Goal: Information Seeking & Learning: Learn about a topic

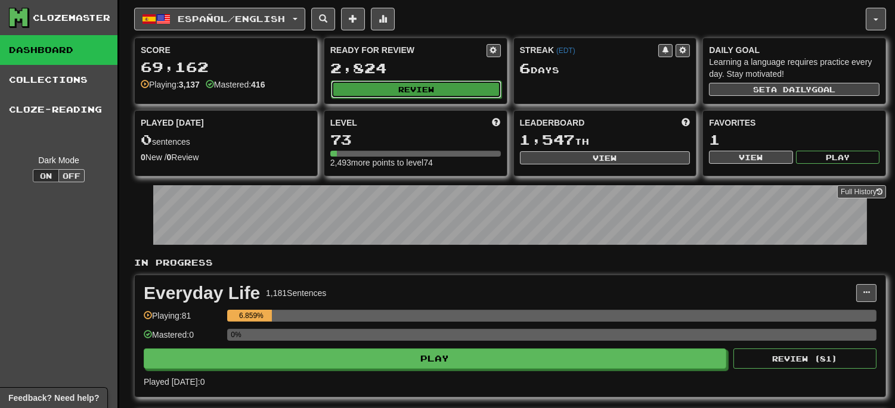
click at [398, 88] on button "Review" at bounding box center [416, 89] width 170 height 18
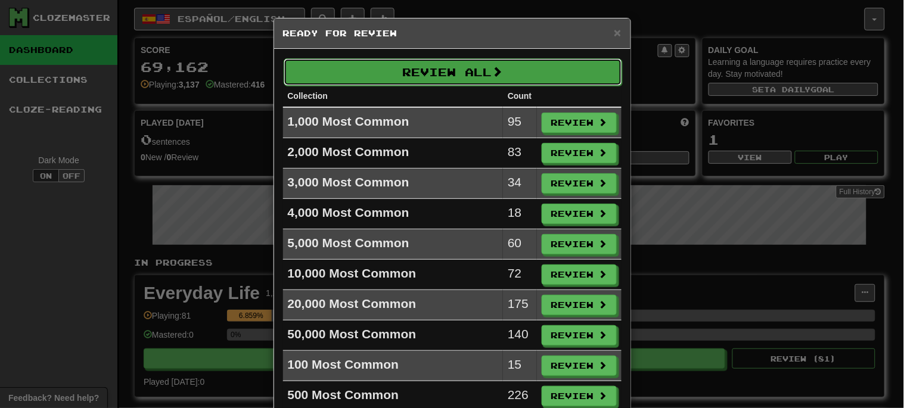
click at [420, 70] on button "Review All" at bounding box center [453, 71] width 339 height 27
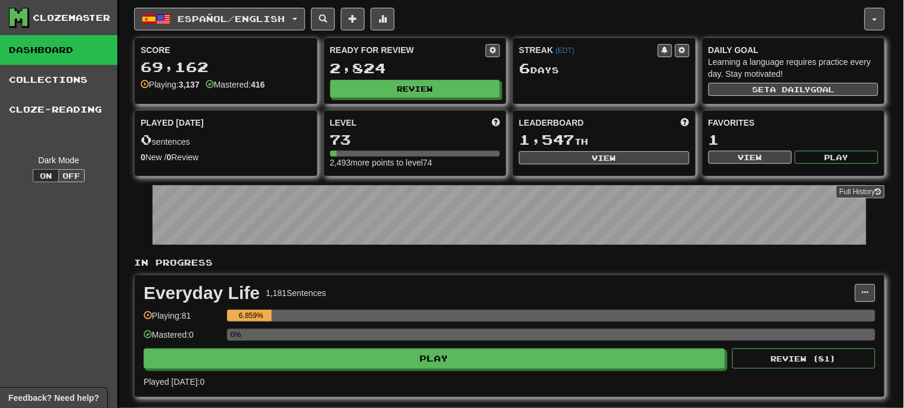
select select "**"
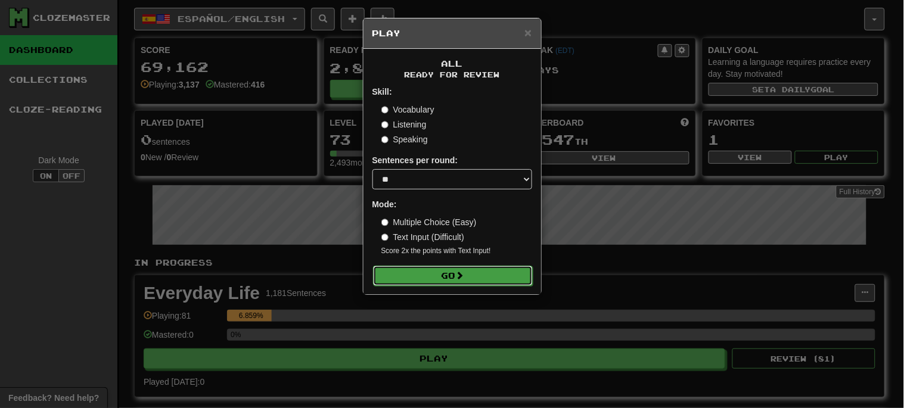
click at [480, 277] on button "Go" at bounding box center [453, 276] width 160 height 20
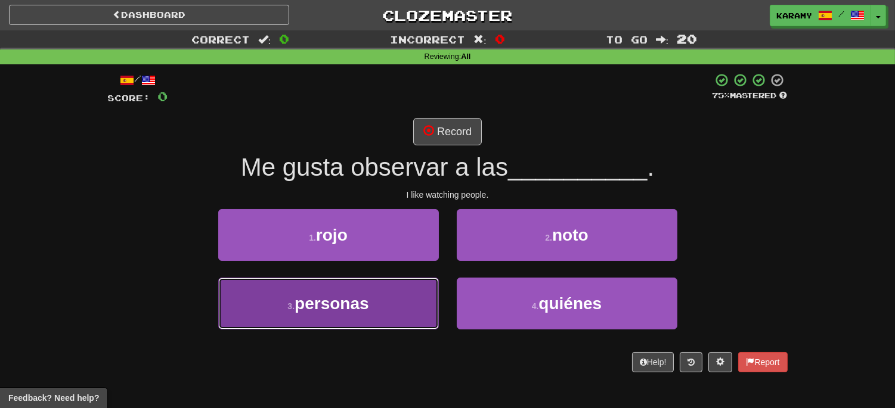
click at [383, 302] on button "3 . personas" at bounding box center [328, 304] width 221 height 52
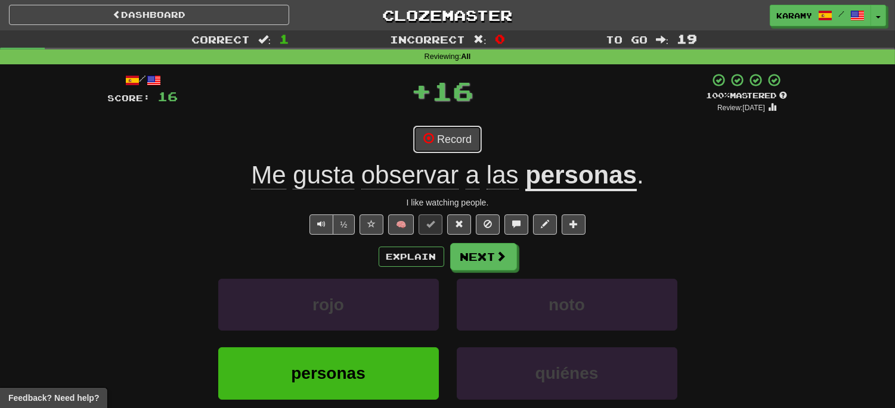
click at [454, 139] on button "Record" at bounding box center [447, 139] width 69 height 27
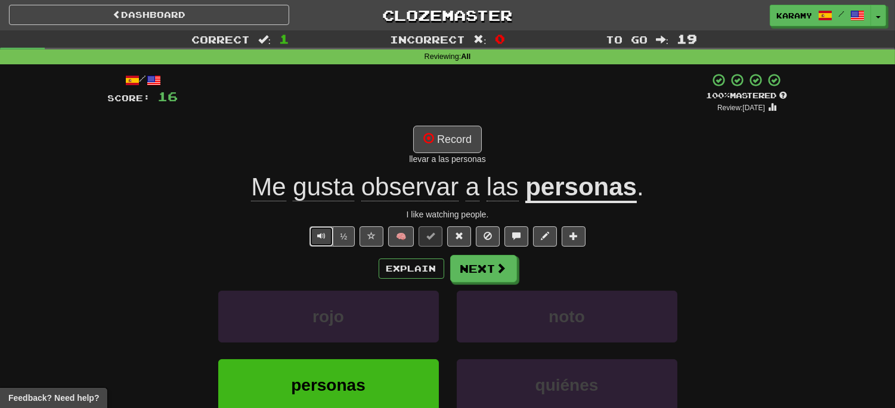
click at [319, 235] on span "Text-to-speech controls" at bounding box center [321, 236] width 8 height 8
click at [455, 141] on button "Record" at bounding box center [447, 139] width 69 height 27
click at [484, 232] on span at bounding box center [487, 236] width 8 height 8
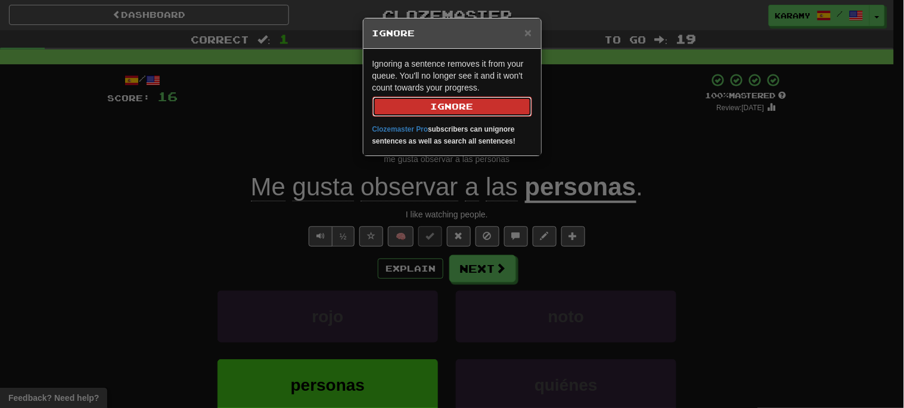
click at [457, 105] on button "Ignore" at bounding box center [453, 107] width 160 height 20
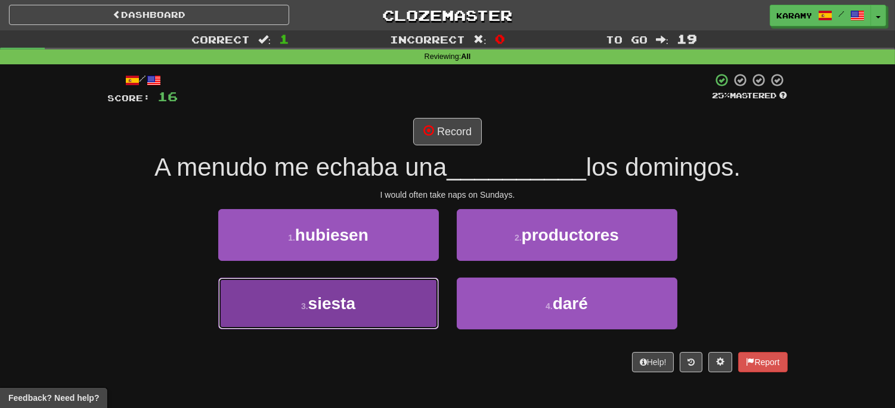
click at [393, 300] on button "3 . siesta" at bounding box center [328, 304] width 221 height 52
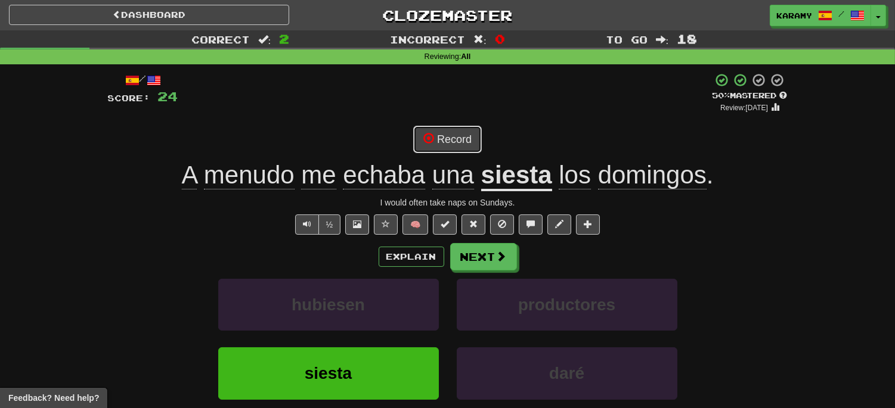
click at [466, 143] on button "Record" at bounding box center [447, 139] width 69 height 27
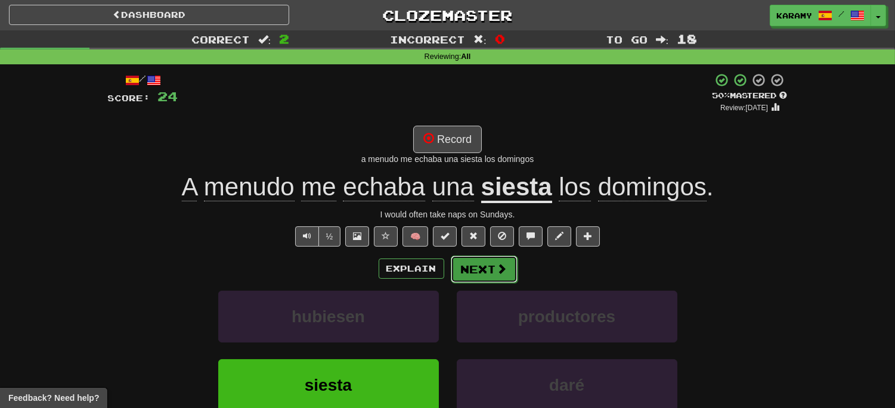
click at [501, 274] on span at bounding box center [502, 268] width 11 height 11
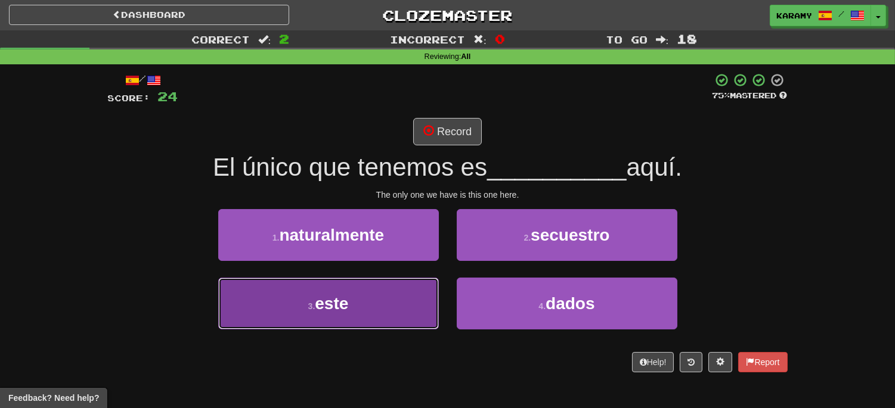
click at [378, 306] on button "3 . este" at bounding box center [328, 304] width 221 height 52
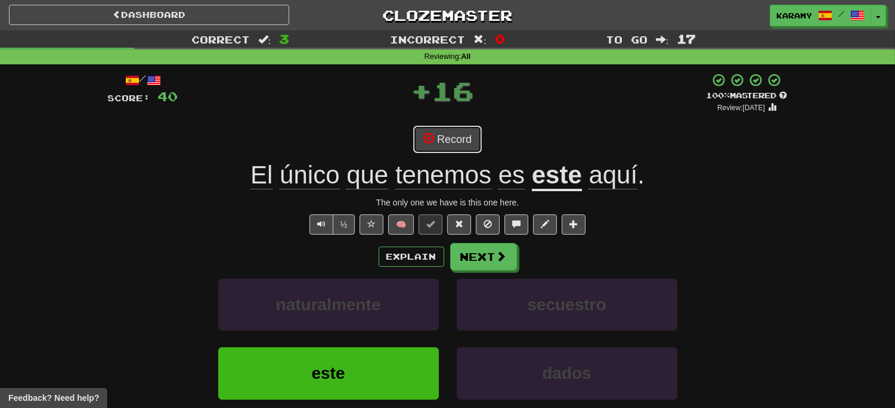
click at [446, 140] on button "Record" at bounding box center [447, 139] width 69 height 27
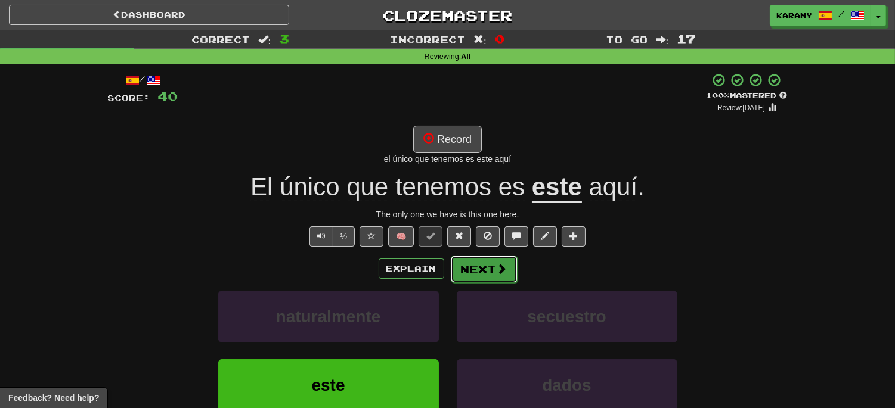
click at [503, 267] on span at bounding box center [502, 268] width 11 height 11
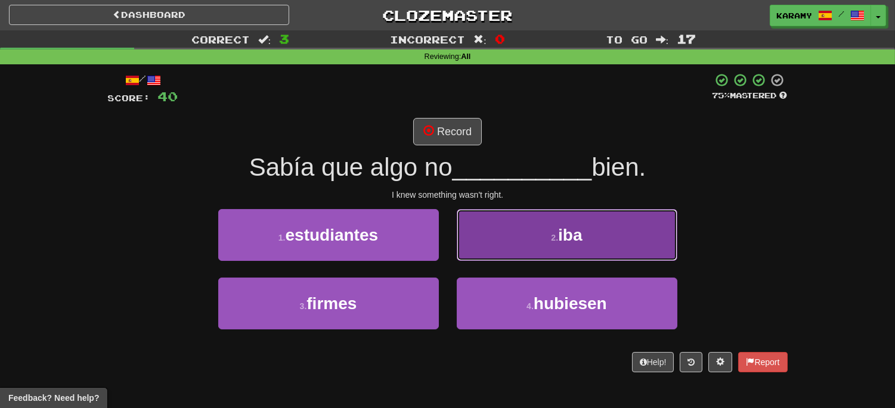
click at [643, 249] on button "2 . iba" at bounding box center [567, 235] width 221 height 52
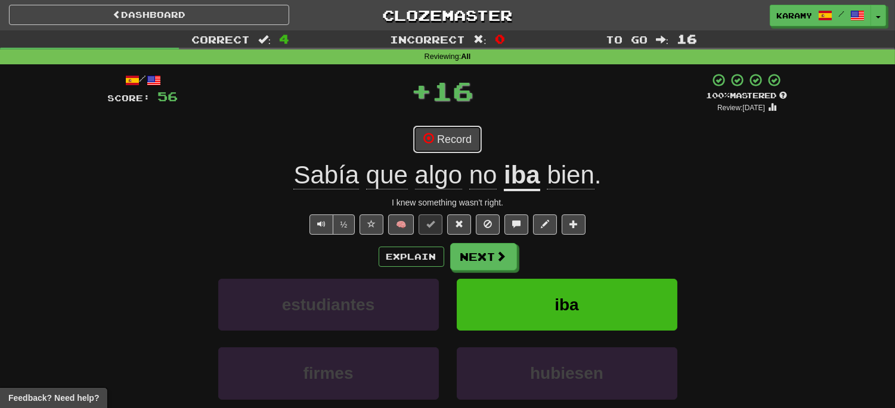
click at [468, 144] on button "Record" at bounding box center [447, 139] width 69 height 27
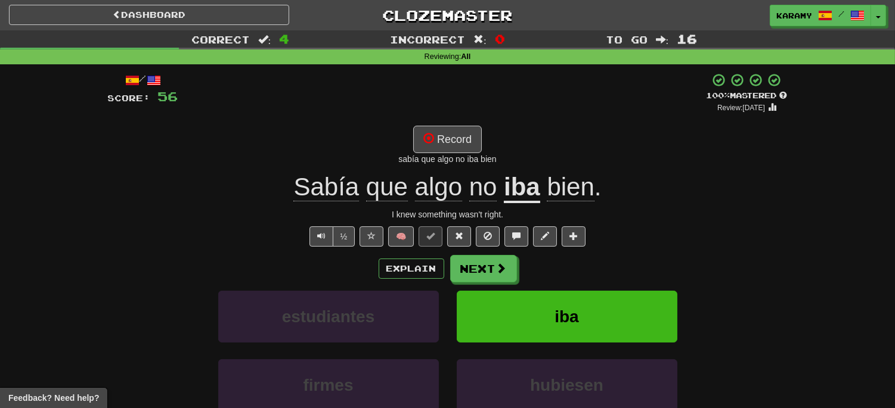
click at [751, 160] on div "sabía que algo no iba bien" at bounding box center [448, 159] width 680 height 12
click at [320, 240] on button "Text-to-speech controls" at bounding box center [321, 237] width 24 height 20
click at [454, 141] on button "Record" at bounding box center [447, 139] width 69 height 27
click at [497, 271] on span at bounding box center [502, 268] width 11 height 11
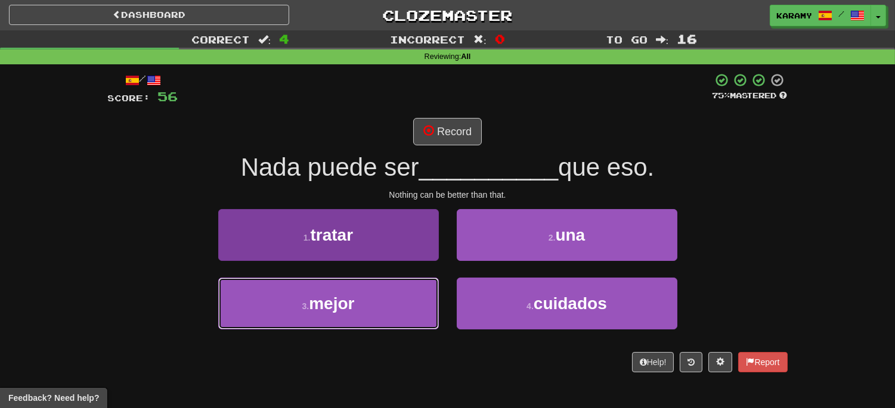
click at [374, 305] on button "3 . mejor" at bounding box center [328, 304] width 221 height 52
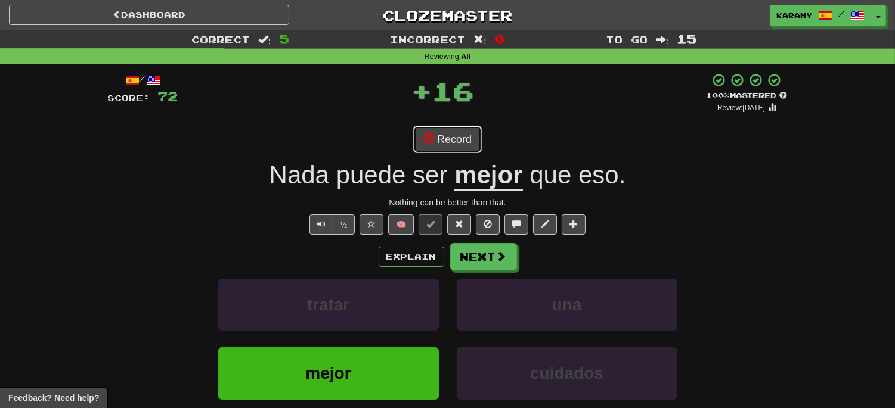
click at [451, 144] on button "Record" at bounding box center [447, 139] width 69 height 27
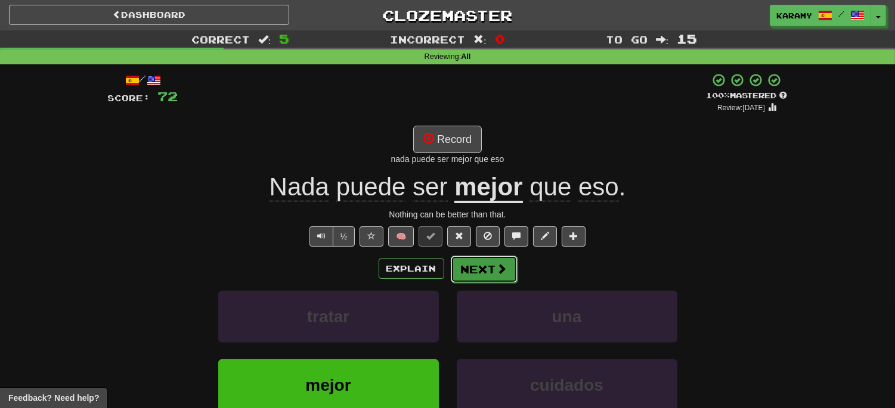
click at [503, 265] on span at bounding box center [502, 268] width 11 height 11
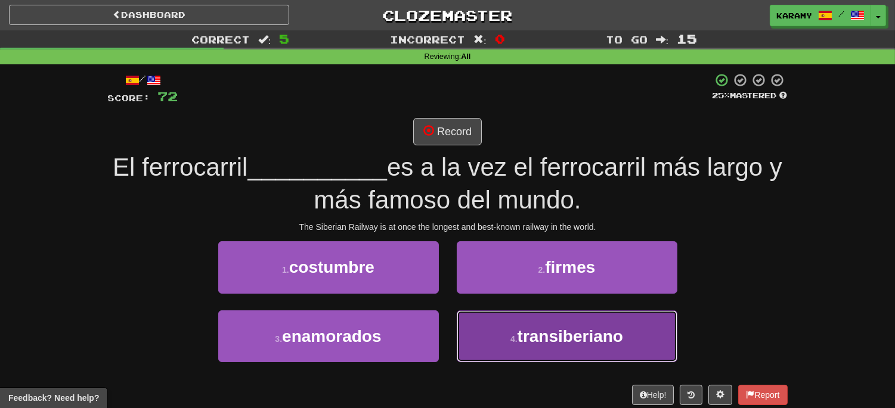
click at [647, 330] on button "4 . [GEOGRAPHIC_DATA]" at bounding box center [567, 337] width 221 height 52
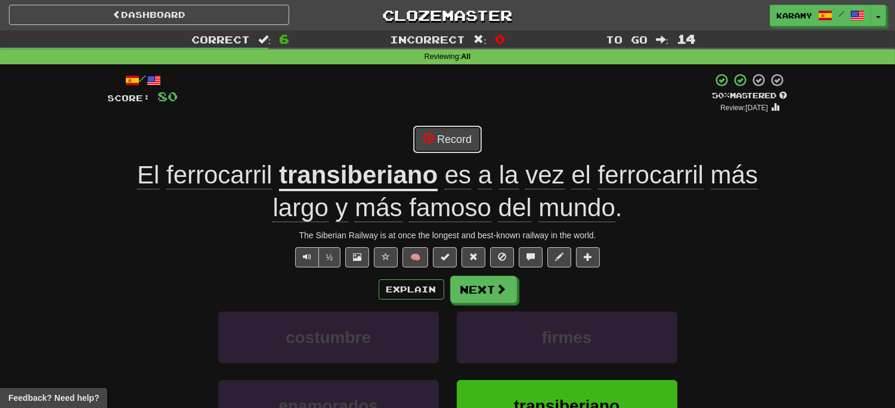
click at [470, 141] on button "Record" at bounding box center [447, 139] width 69 height 27
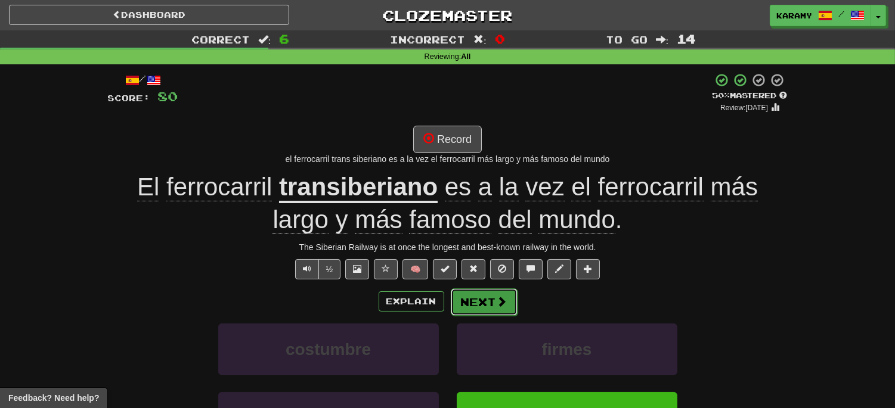
click at [475, 302] on button "Next" at bounding box center [484, 302] width 67 height 27
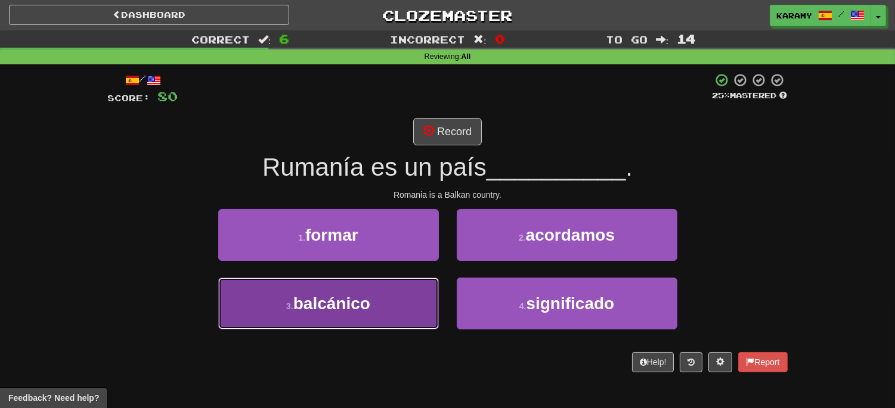
click at [397, 314] on button "3 . balcánico" at bounding box center [328, 304] width 221 height 52
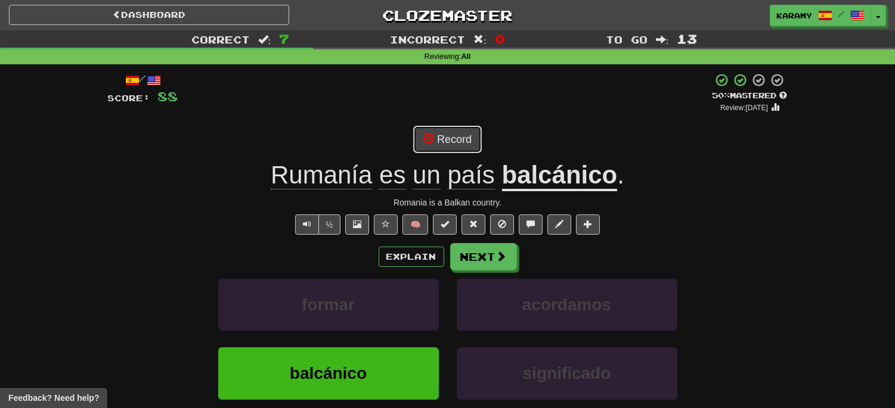
click at [463, 147] on button "Record" at bounding box center [447, 139] width 69 height 27
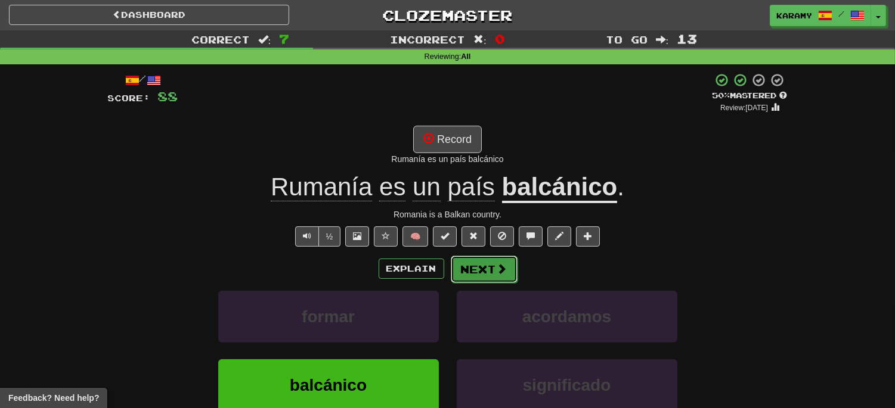
click at [489, 269] on button "Next" at bounding box center [484, 269] width 67 height 27
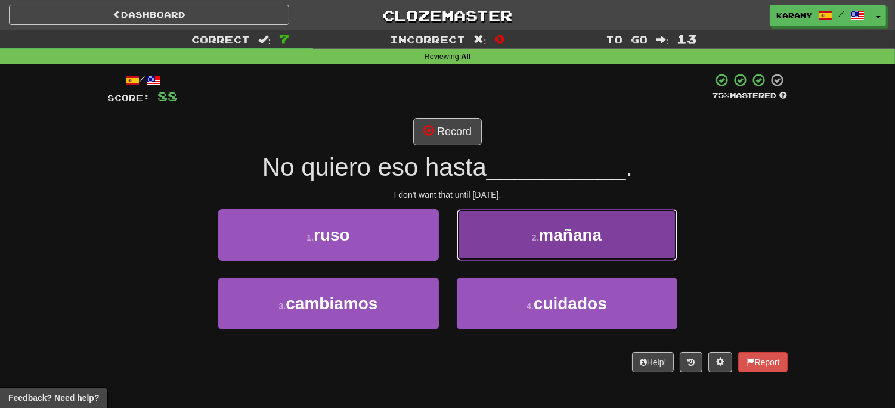
click at [616, 249] on button "2 . mañana" at bounding box center [567, 235] width 221 height 52
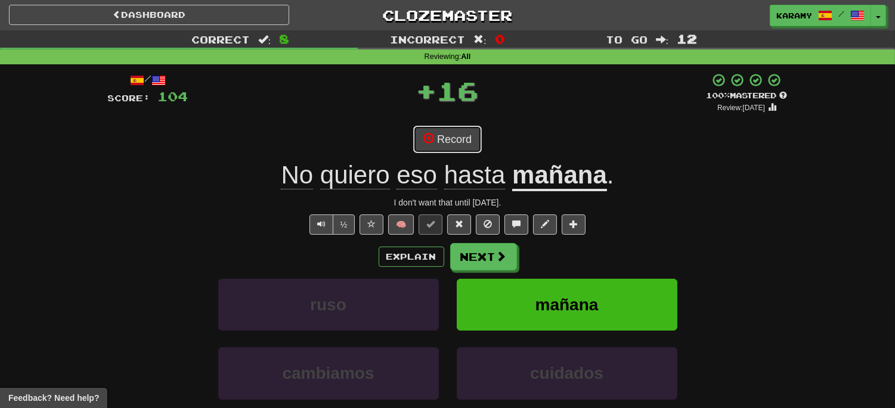
click at [460, 143] on button "Record" at bounding box center [447, 139] width 69 height 27
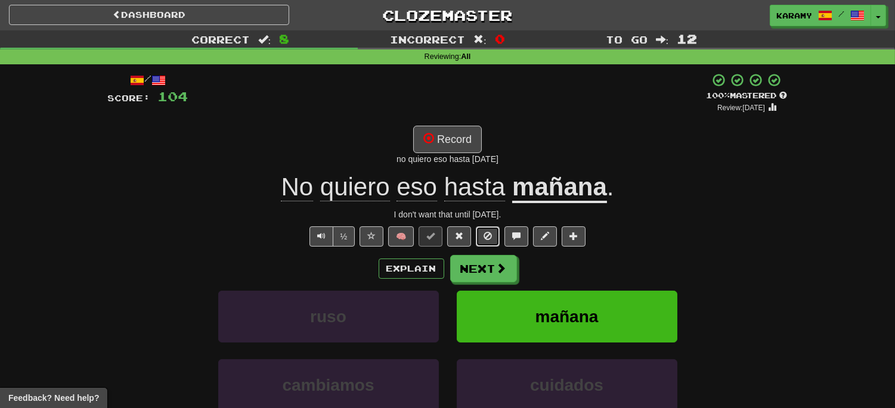
click at [491, 235] on span at bounding box center [487, 236] width 8 height 8
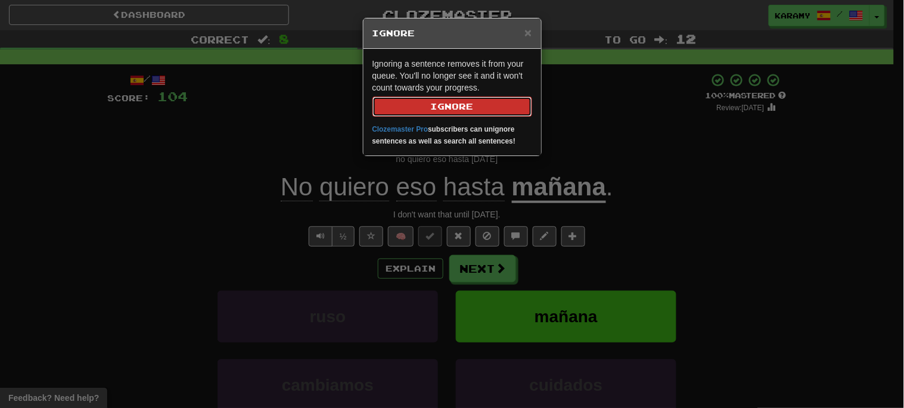
click at [476, 107] on button "Ignore" at bounding box center [453, 107] width 160 height 20
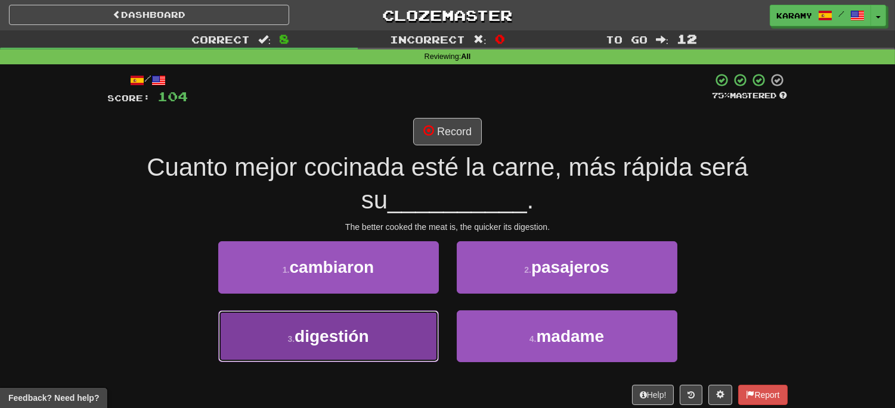
click at [378, 342] on button "3 . digestión" at bounding box center [328, 337] width 221 height 52
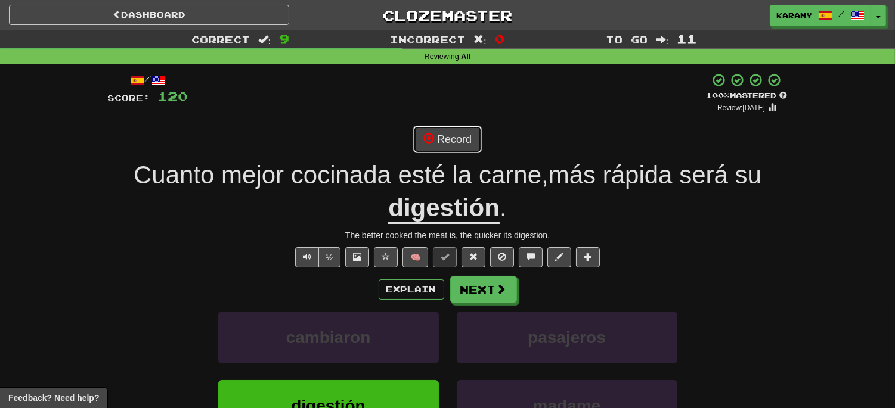
click at [455, 141] on button "Record" at bounding box center [447, 139] width 69 height 27
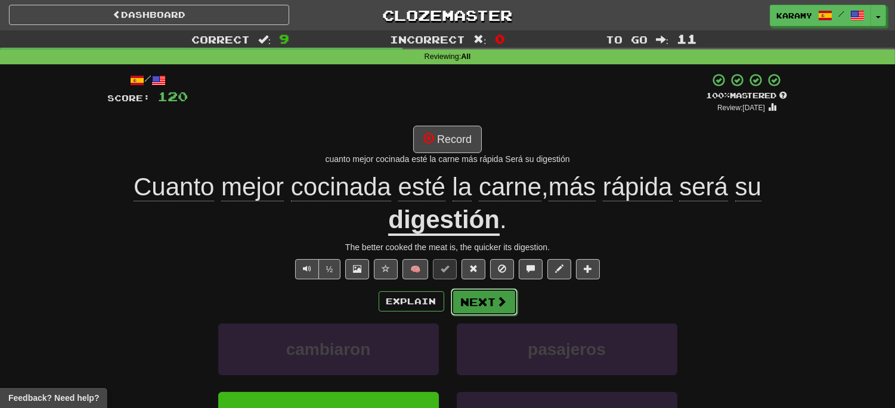
click at [498, 306] on span at bounding box center [502, 301] width 11 height 11
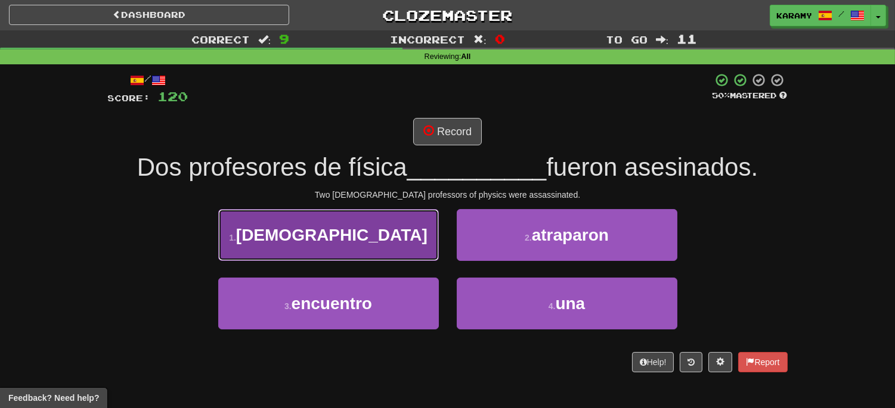
click at [386, 237] on button "1 . [DEMOGRAPHIC_DATA]" at bounding box center [328, 235] width 221 height 52
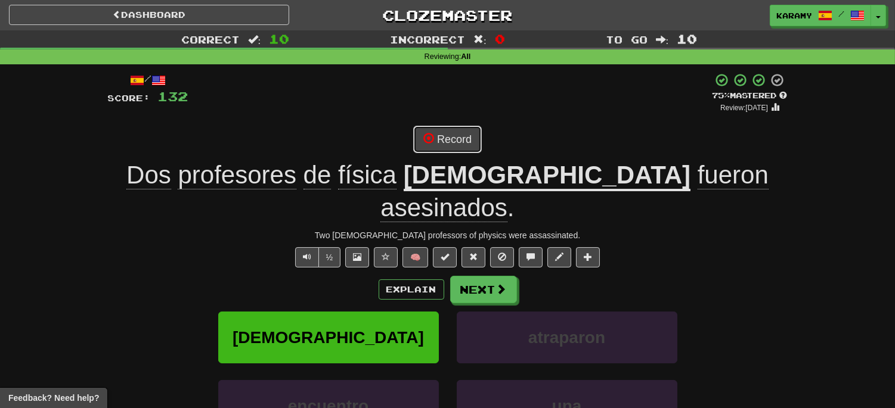
click at [466, 145] on button "Record" at bounding box center [447, 139] width 69 height 27
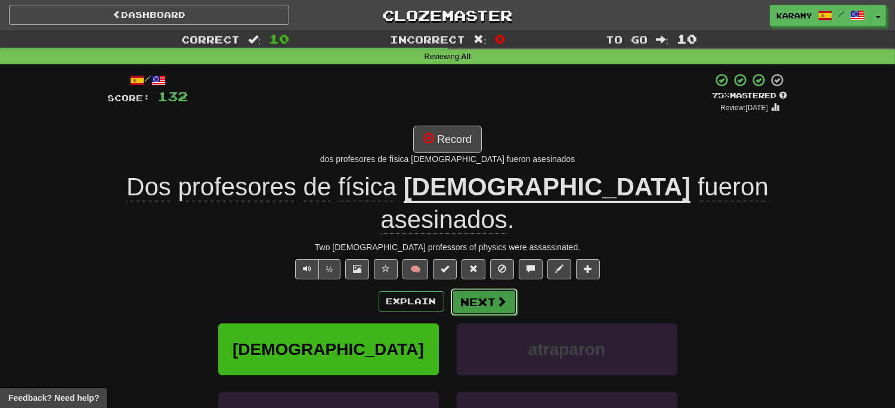
click at [477, 289] on button "Next" at bounding box center [484, 302] width 67 height 27
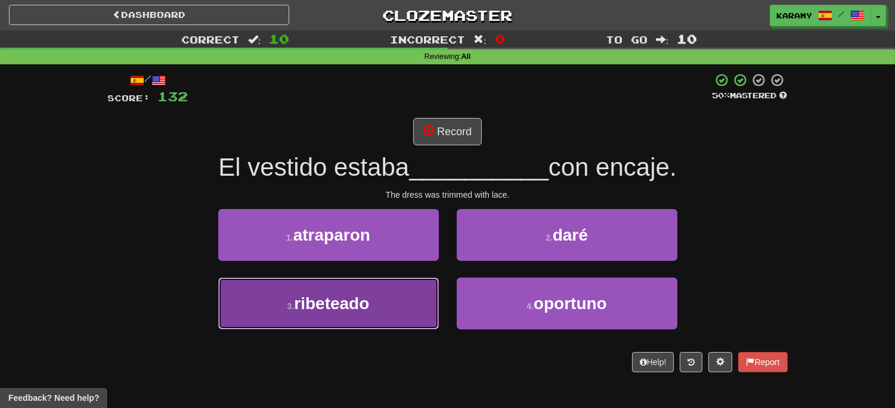
click at [395, 317] on button "3 . [GEOGRAPHIC_DATA]" at bounding box center [328, 304] width 221 height 52
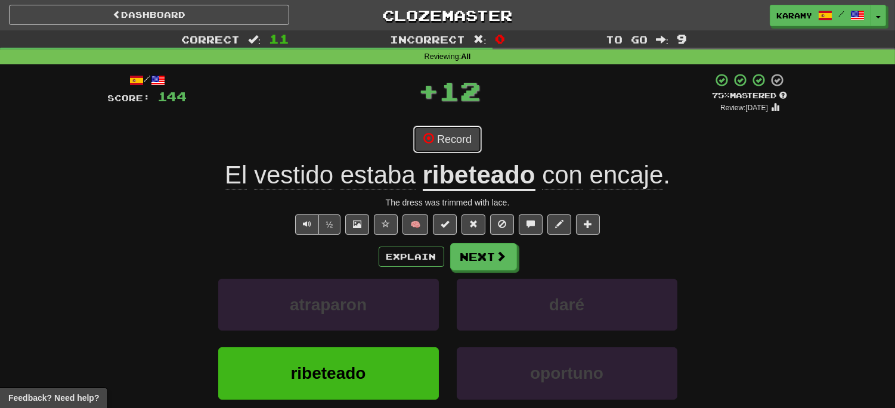
click at [453, 140] on button "Record" at bounding box center [447, 139] width 69 height 27
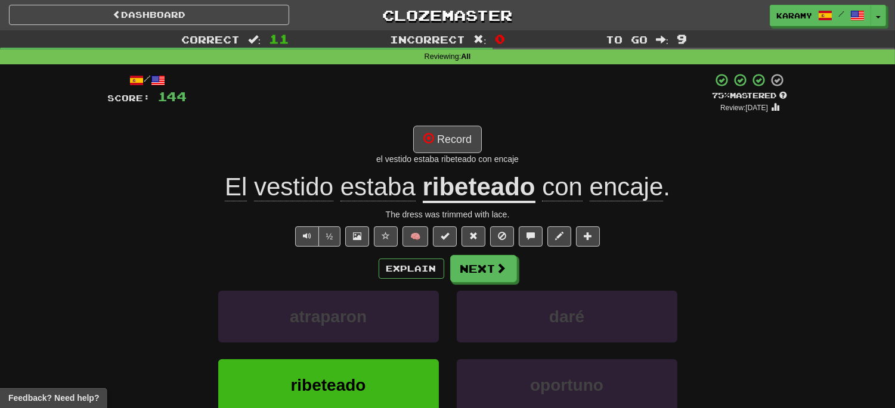
click at [464, 186] on u "ribeteado" at bounding box center [479, 188] width 113 height 30
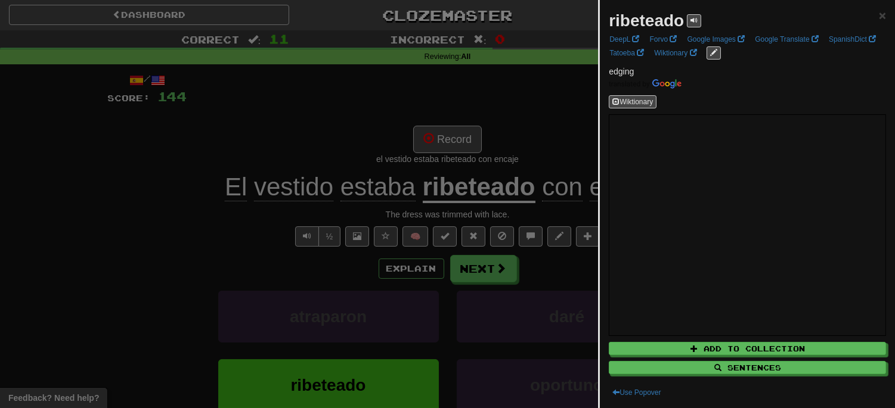
click at [552, 111] on div at bounding box center [447, 204] width 895 height 408
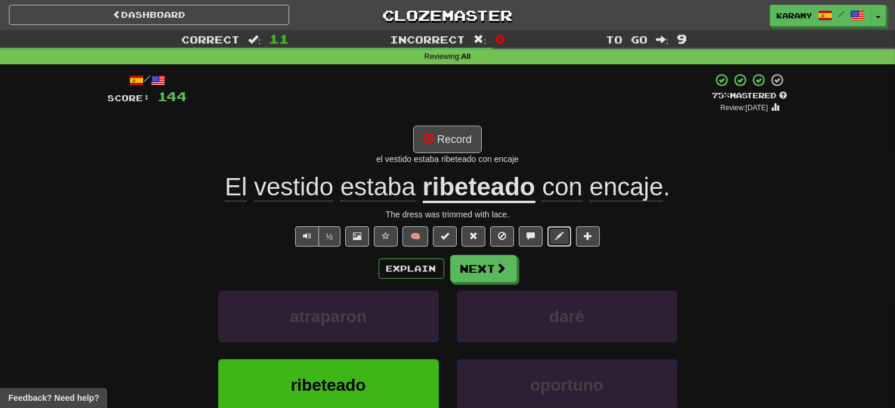
click at [555, 235] on button at bounding box center [559, 237] width 24 height 20
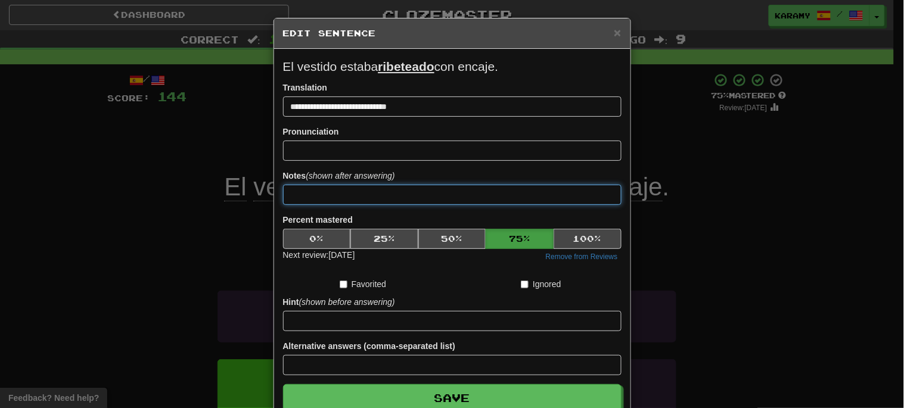
click at [312, 188] on input at bounding box center [452, 195] width 339 height 20
type input "********"
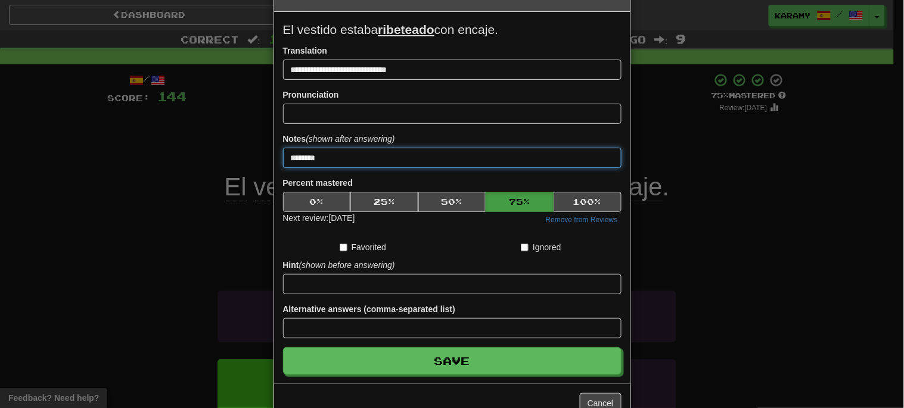
scroll to position [66, 0]
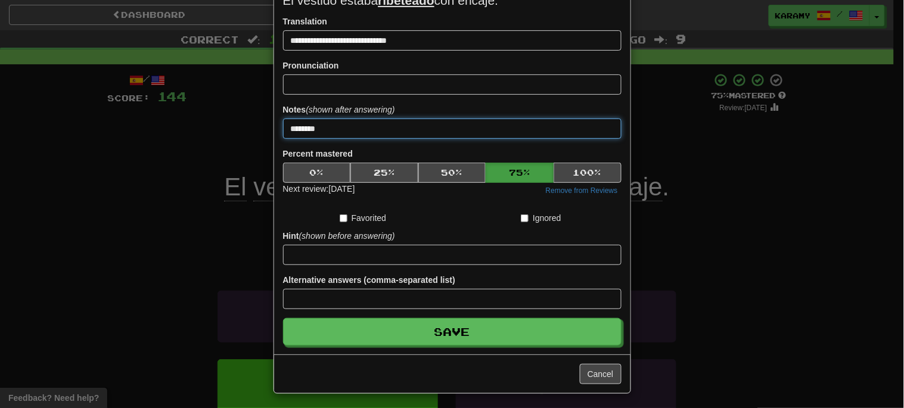
drag, startPoint x: 355, startPoint y: 127, endPoint x: 275, endPoint y: 132, distance: 80.1
click at [275, 132] on div "**********" at bounding box center [452, 169] width 356 height 372
type input "*"
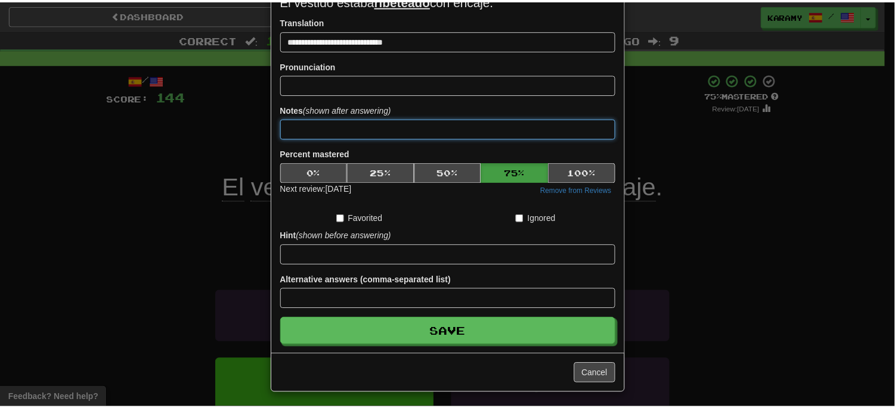
scroll to position [0, 0]
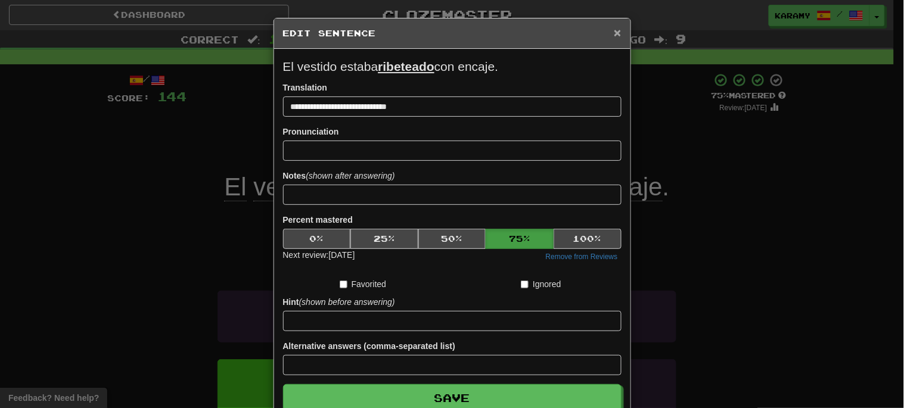
click at [614, 37] on span "×" at bounding box center [617, 33] width 7 height 14
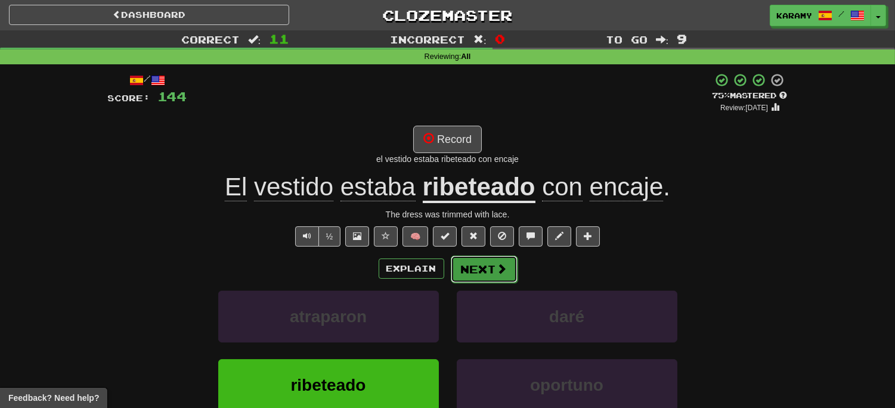
click at [495, 277] on button "Next" at bounding box center [484, 269] width 67 height 27
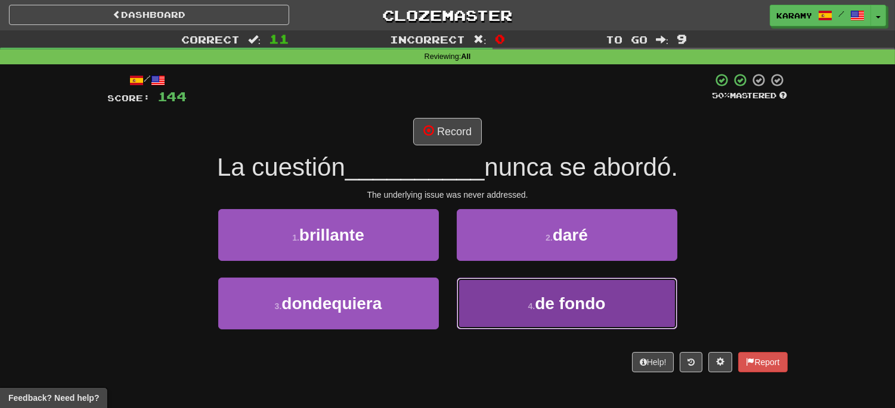
click at [531, 311] on button "4 . de fondo" at bounding box center [567, 304] width 221 height 52
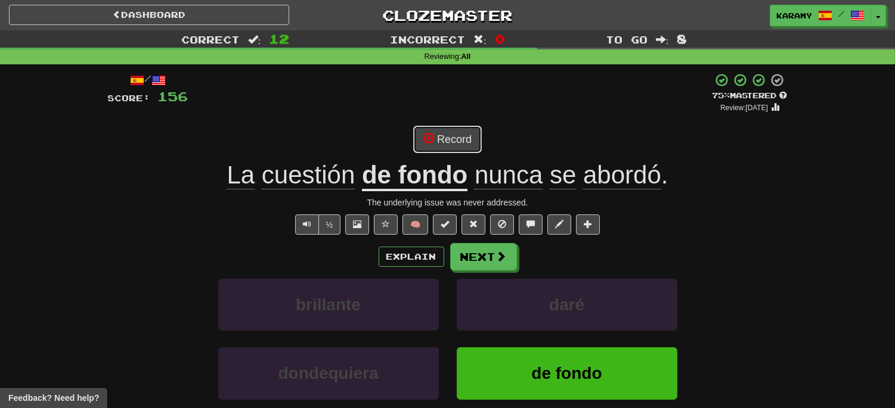
click at [452, 135] on button "Record" at bounding box center [447, 139] width 69 height 27
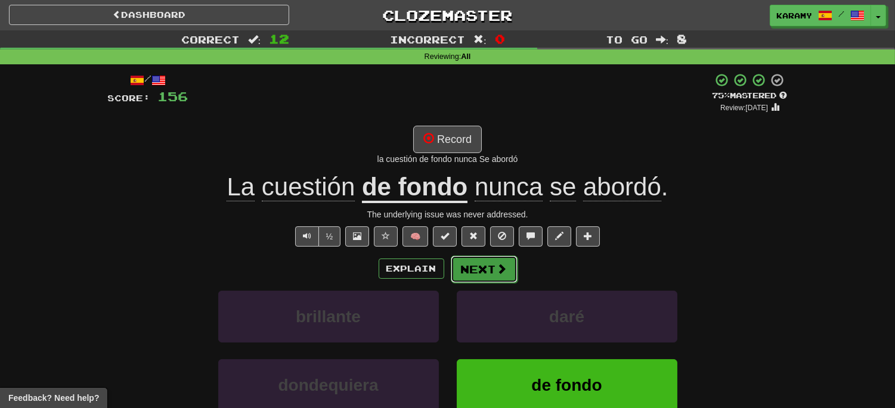
click at [489, 269] on button "Next" at bounding box center [484, 269] width 67 height 27
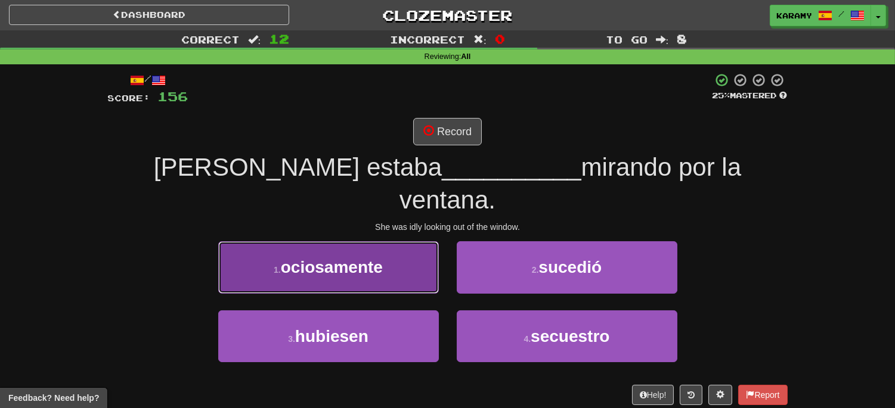
click at [413, 241] on button "1 . ociosamente" at bounding box center [328, 267] width 221 height 52
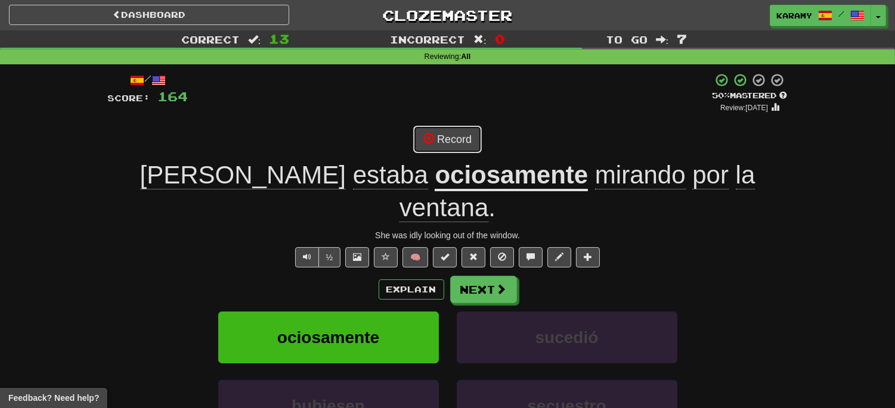
click at [455, 139] on button "Record" at bounding box center [447, 139] width 69 height 27
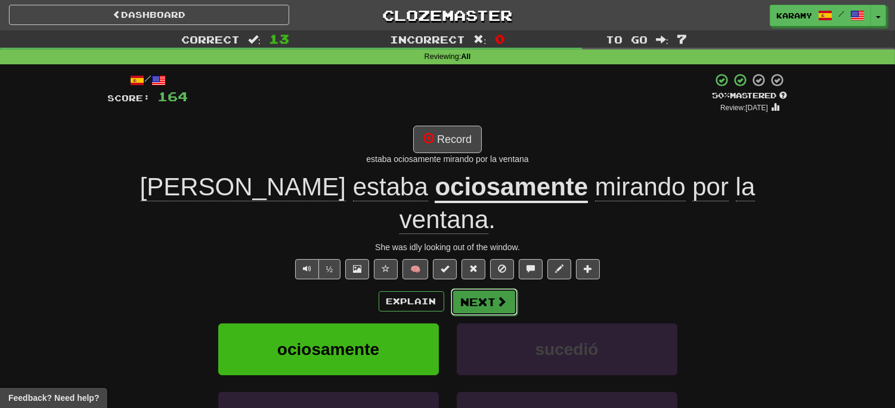
click at [504, 296] on span at bounding box center [502, 301] width 11 height 11
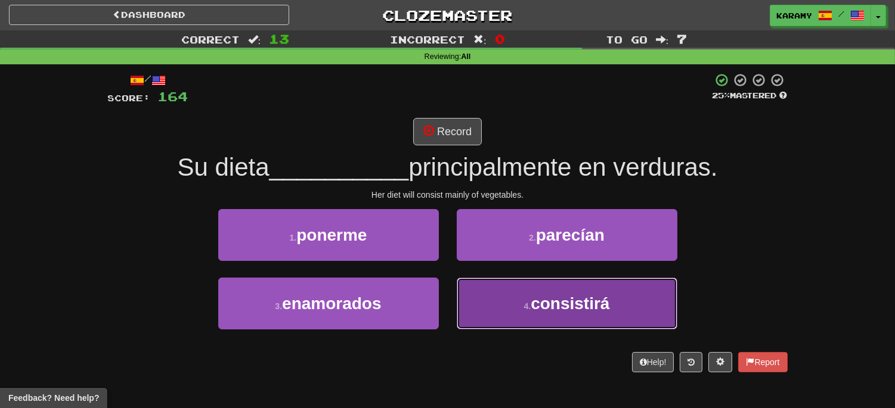
click at [658, 305] on button "4 . consistirá" at bounding box center [567, 304] width 221 height 52
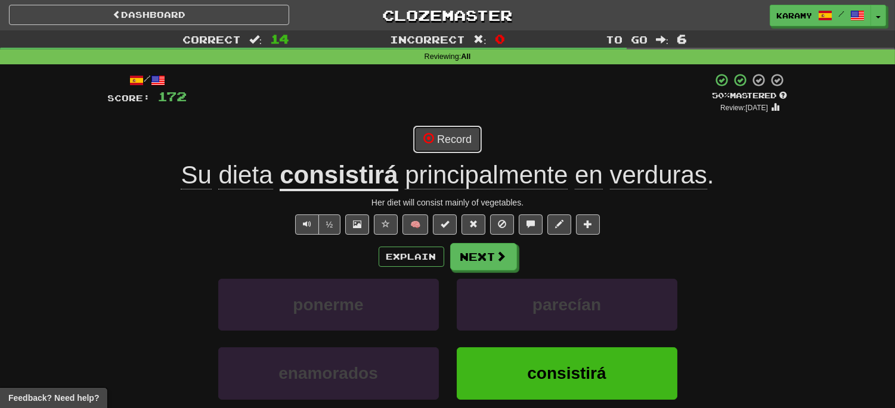
click at [457, 142] on button "Record" at bounding box center [447, 139] width 69 height 27
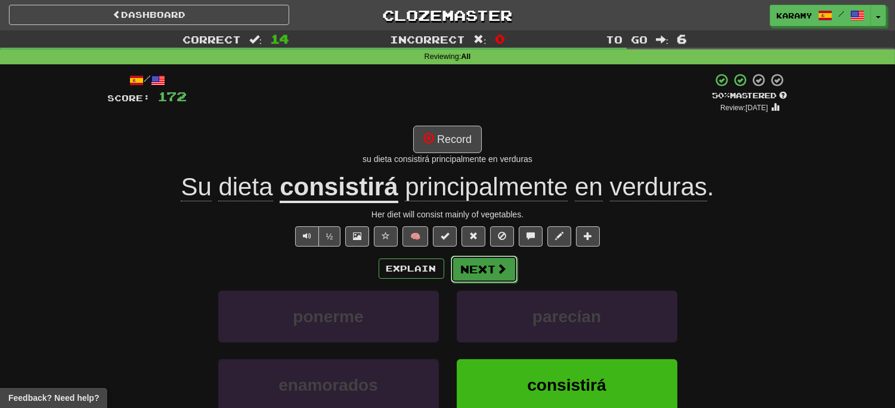
click at [497, 266] on span at bounding box center [502, 268] width 11 height 11
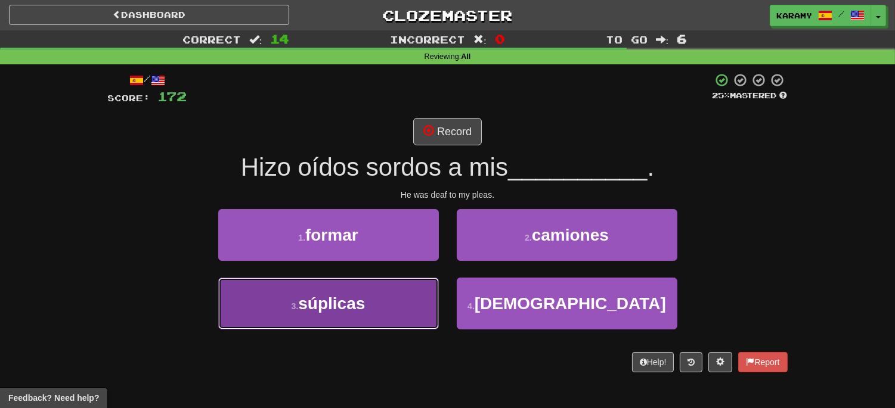
click at [340, 315] on button "3 . súplicas" at bounding box center [328, 304] width 221 height 52
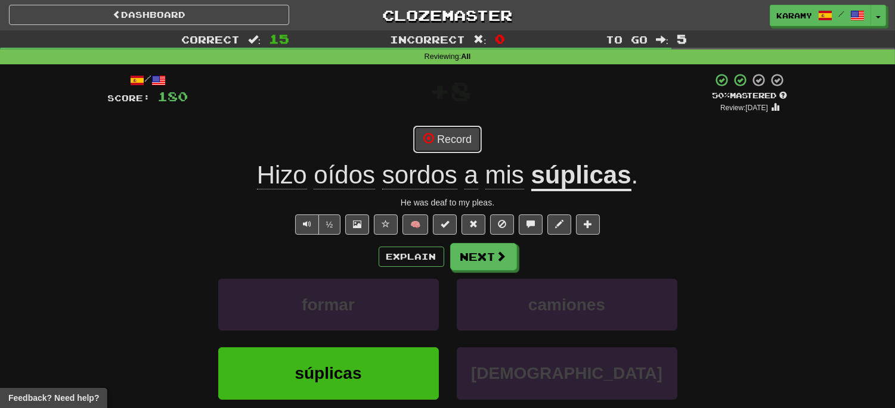
click at [466, 143] on button "Record" at bounding box center [447, 139] width 69 height 27
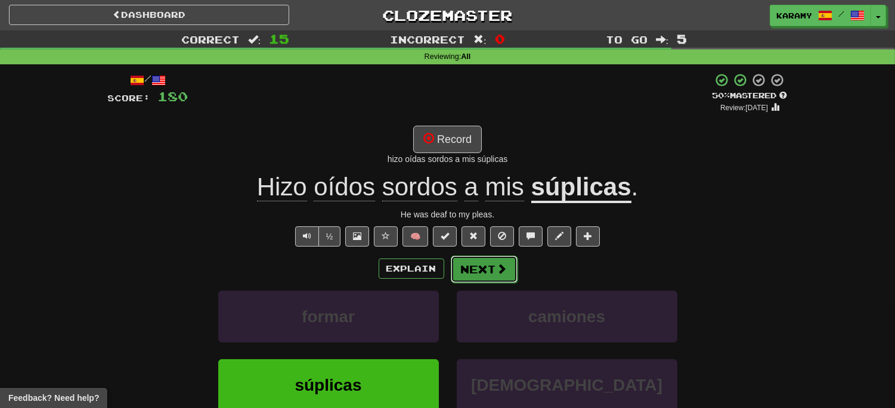
click at [508, 275] on button "Next" at bounding box center [484, 269] width 67 height 27
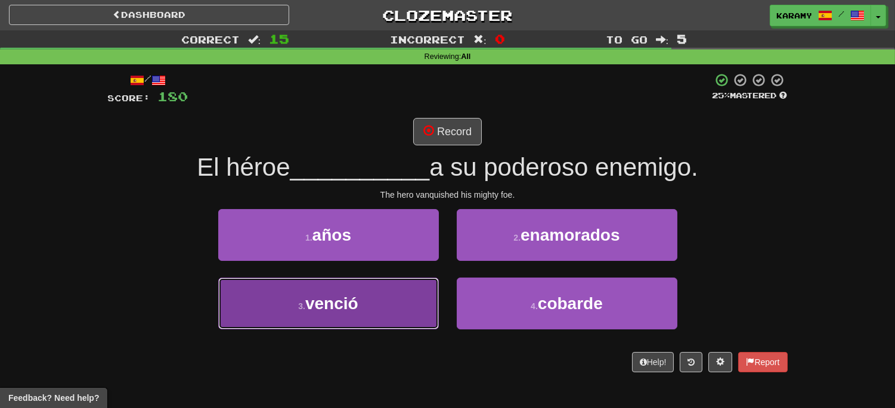
click at [389, 313] on button "3 . venció" at bounding box center [328, 304] width 221 height 52
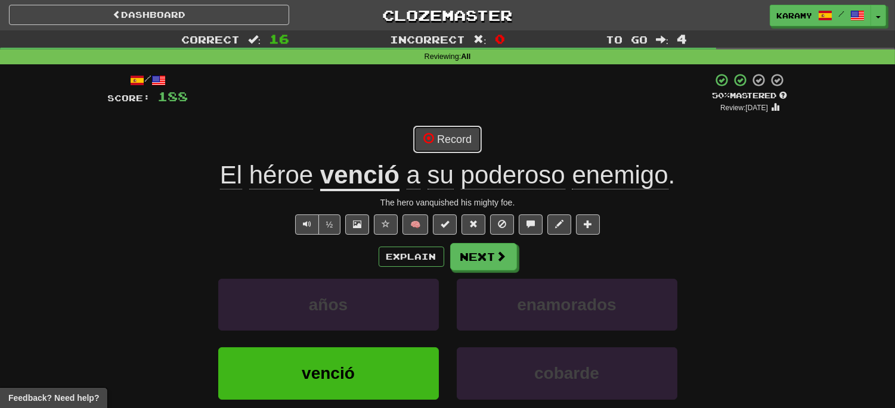
click at [443, 141] on button "Record" at bounding box center [447, 139] width 69 height 27
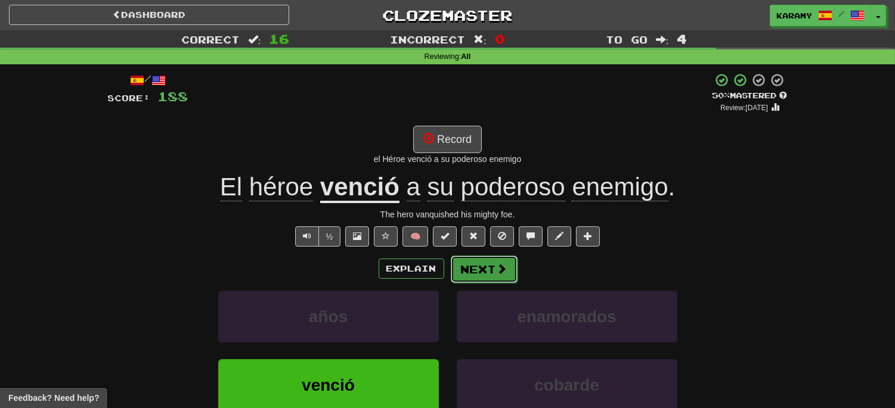
click at [488, 281] on button "Next" at bounding box center [484, 269] width 67 height 27
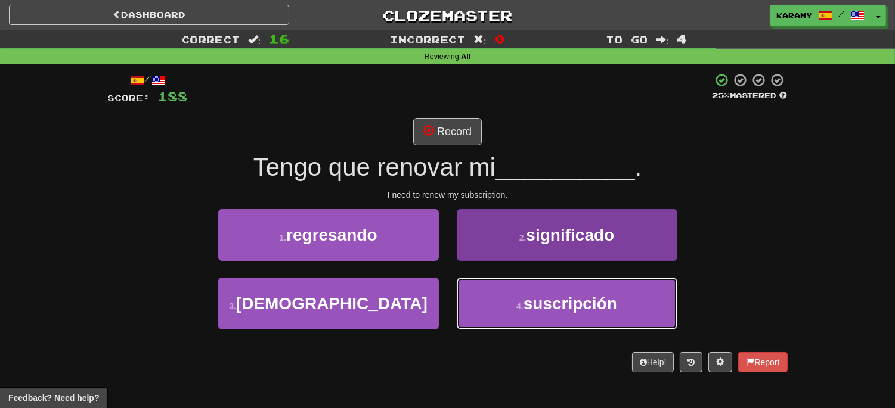
click at [650, 311] on button "4 . suscripción" at bounding box center [567, 304] width 221 height 52
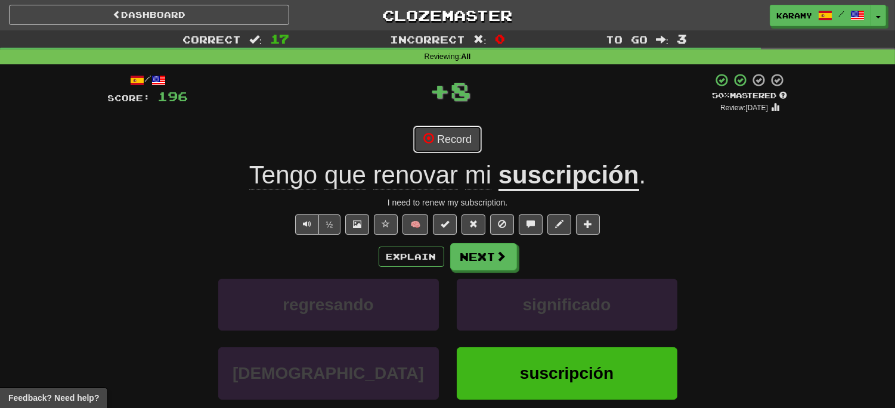
click at [461, 145] on button "Record" at bounding box center [447, 139] width 69 height 27
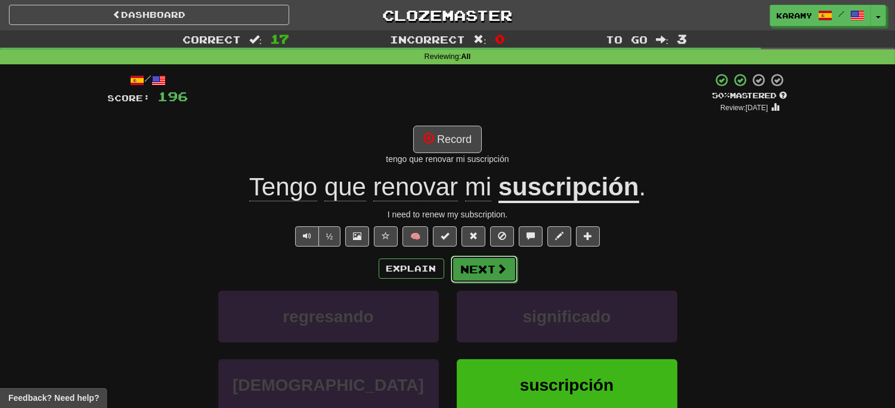
click at [514, 274] on button "Next" at bounding box center [484, 269] width 67 height 27
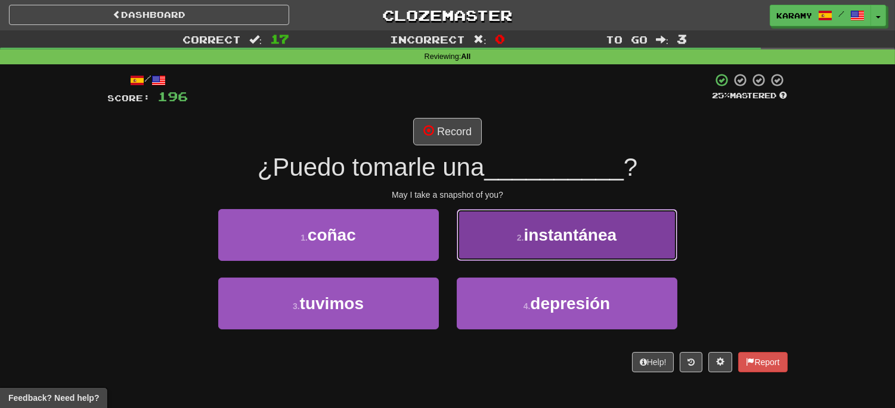
click at [583, 240] on span "instantánea" at bounding box center [570, 235] width 93 height 18
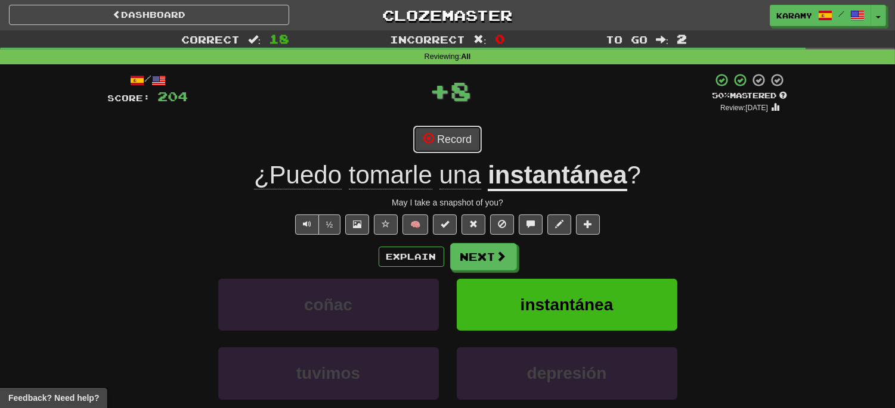
click at [473, 139] on button "Record" at bounding box center [447, 139] width 69 height 27
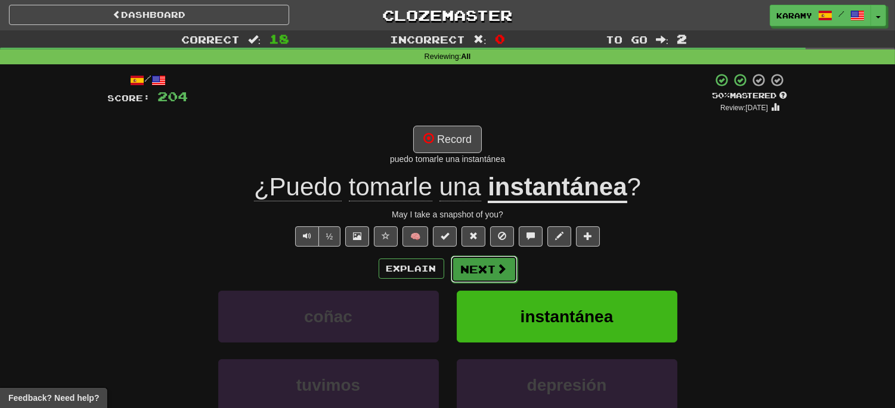
click at [495, 277] on button "Next" at bounding box center [484, 269] width 67 height 27
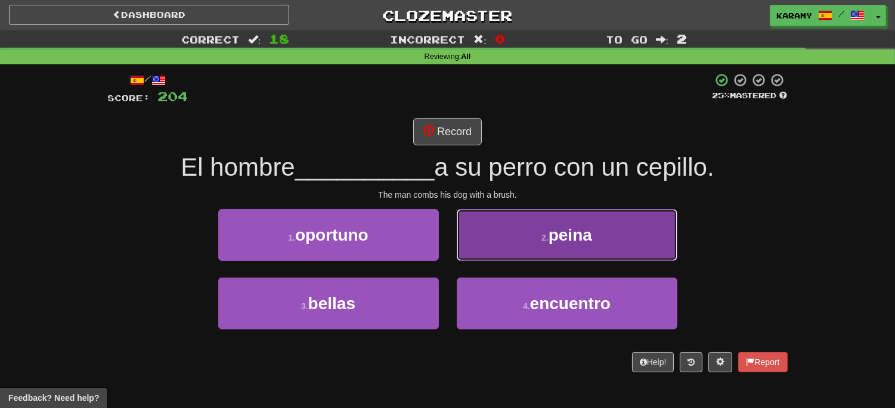
click at [644, 242] on button "2 . [GEOGRAPHIC_DATA]" at bounding box center [567, 235] width 221 height 52
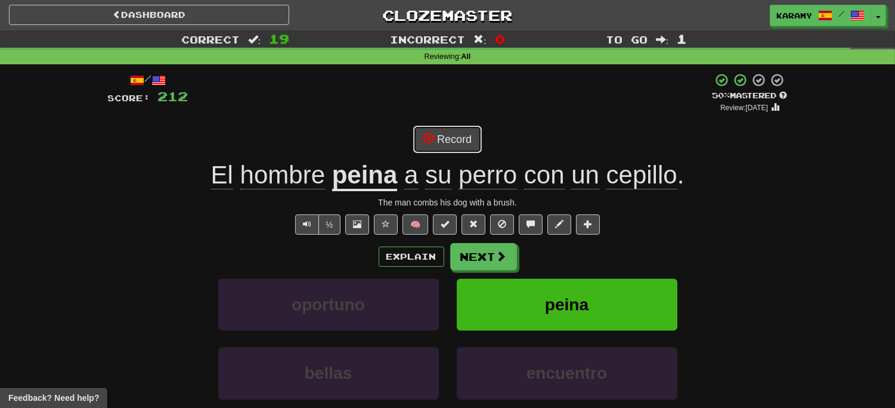
click at [459, 135] on button "Record" at bounding box center [447, 139] width 69 height 27
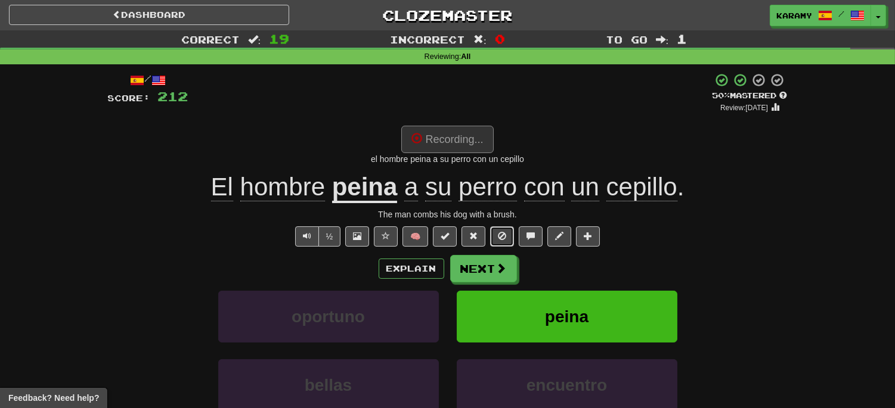
click at [506, 236] on span at bounding box center [502, 236] width 8 height 8
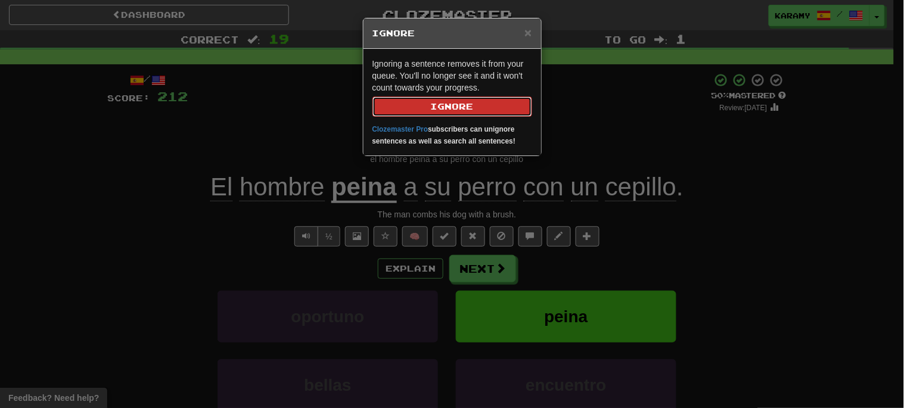
click at [492, 113] on button "Ignore" at bounding box center [453, 107] width 160 height 20
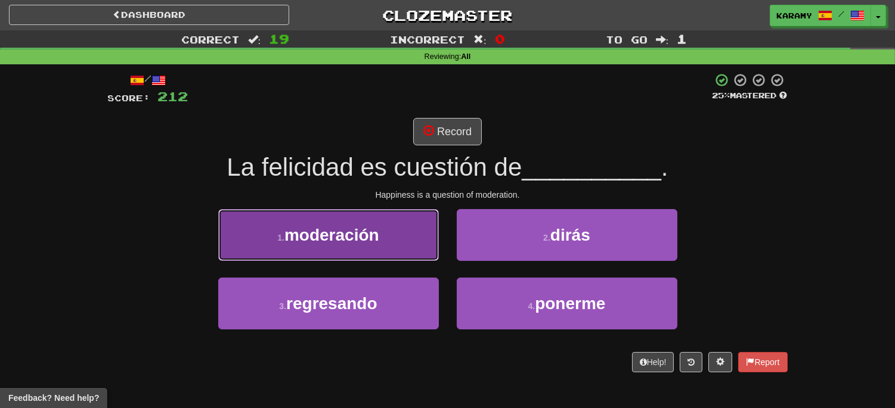
click at [373, 240] on span "moderación" at bounding box center [331, 235] width 95 height 18
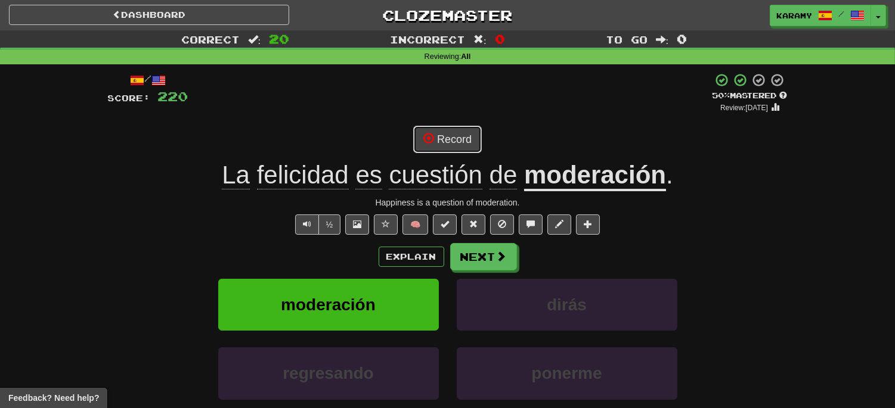
click at [458, 138] on button "Record" at bounding box center [447, 139] width 69 height 27
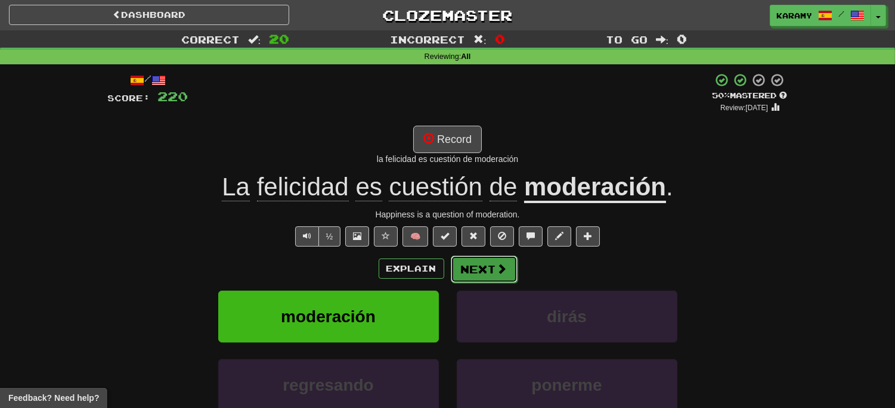
click at [501, 272] on span at bounding box center [502, 268] width 11 height 11
